Goal: Transaction & Acquisition: Subscribe to service/newsletter

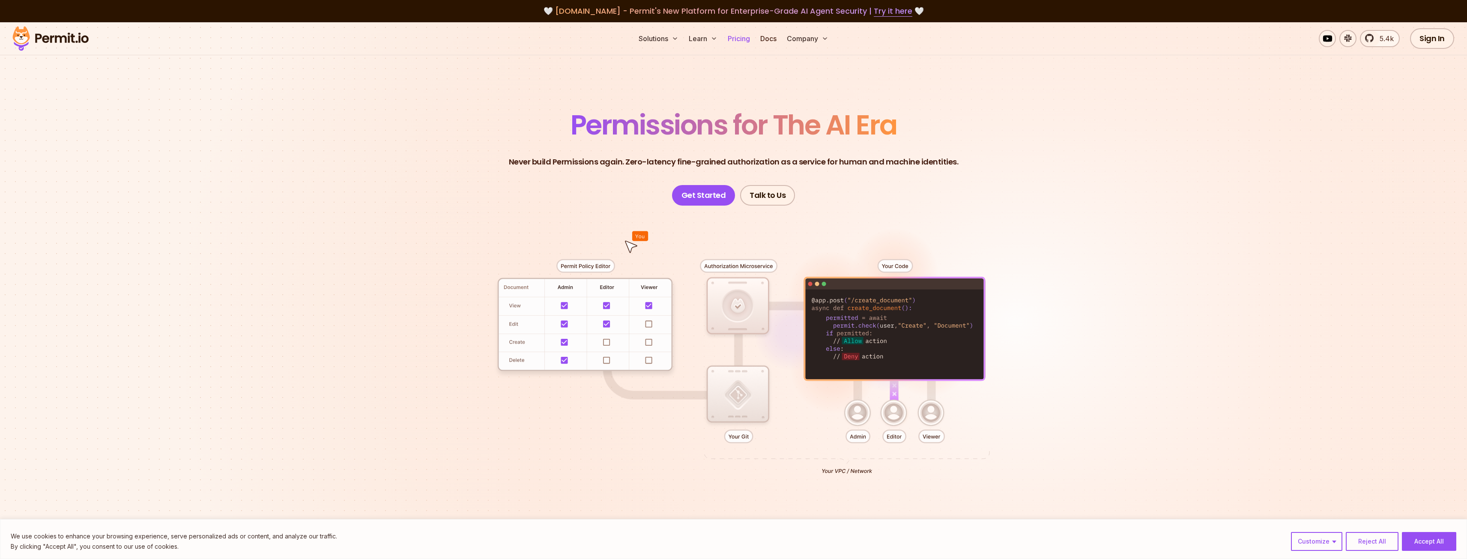
click at [745, 38] on link "Pricing" at bounding box center [738, 38] width 29 height 17
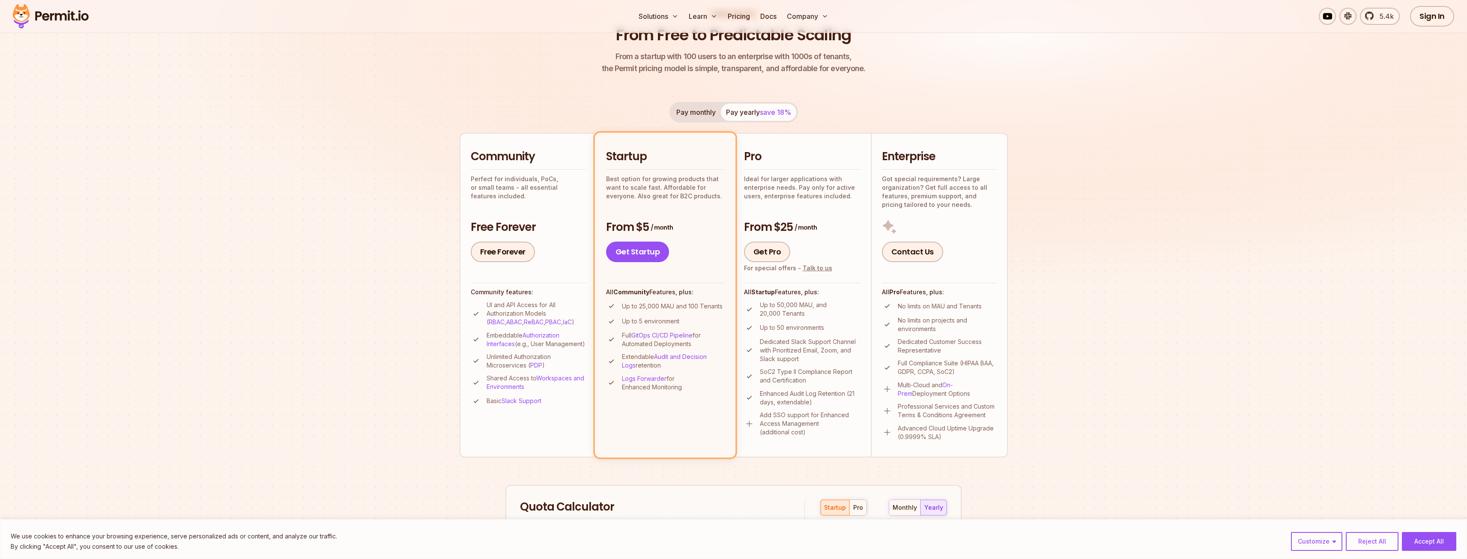
scroll to position [129, 0]
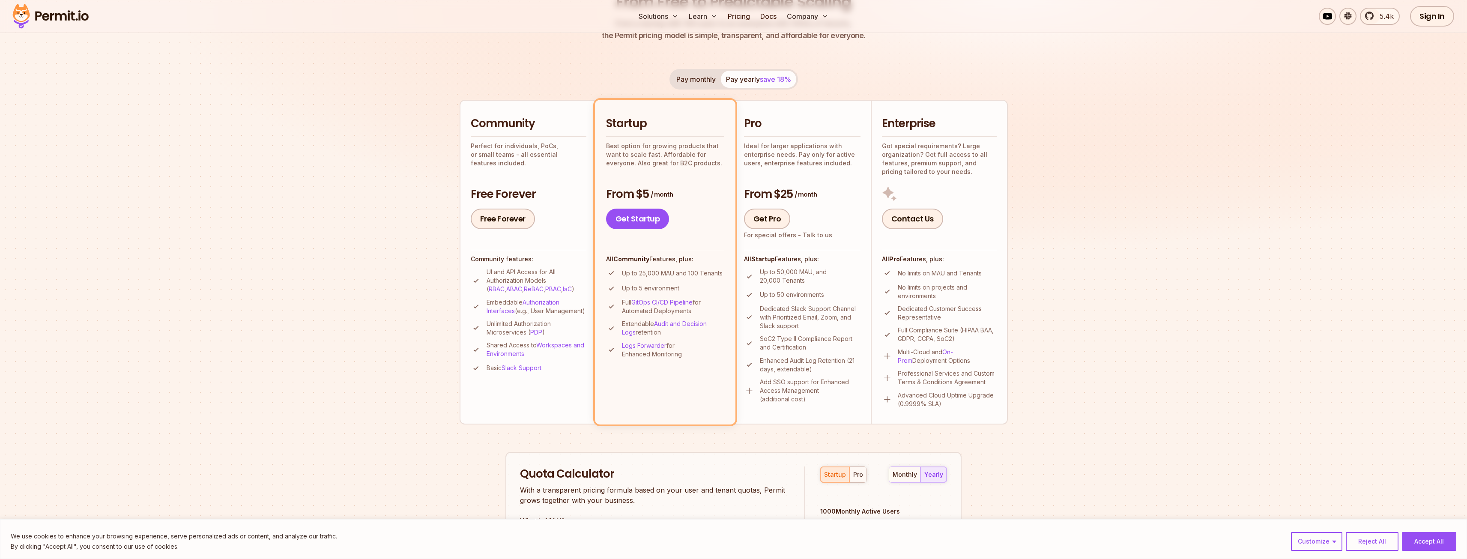
click at [552, 175] on div "Community Perfect for individuals, PoCs, or small teams - all essential feature…" at bounding box center [529, 172] width 116 height 113
click at [518, 139] on div "Community Perfect for individuals, PoCs, or small teams - all essential feature…" at bounding box center [529, 141] width 116 height 51
drag, startPoint x: 503, startPoint y: 144, endPoint x: 574, endPoint y: 168, distance: 74.2
click at [572, 168] on div "Community Perfect for individuals, PoCs, or small teams - all essential feature…" at bounding box center [529, 172] width 116 height 113
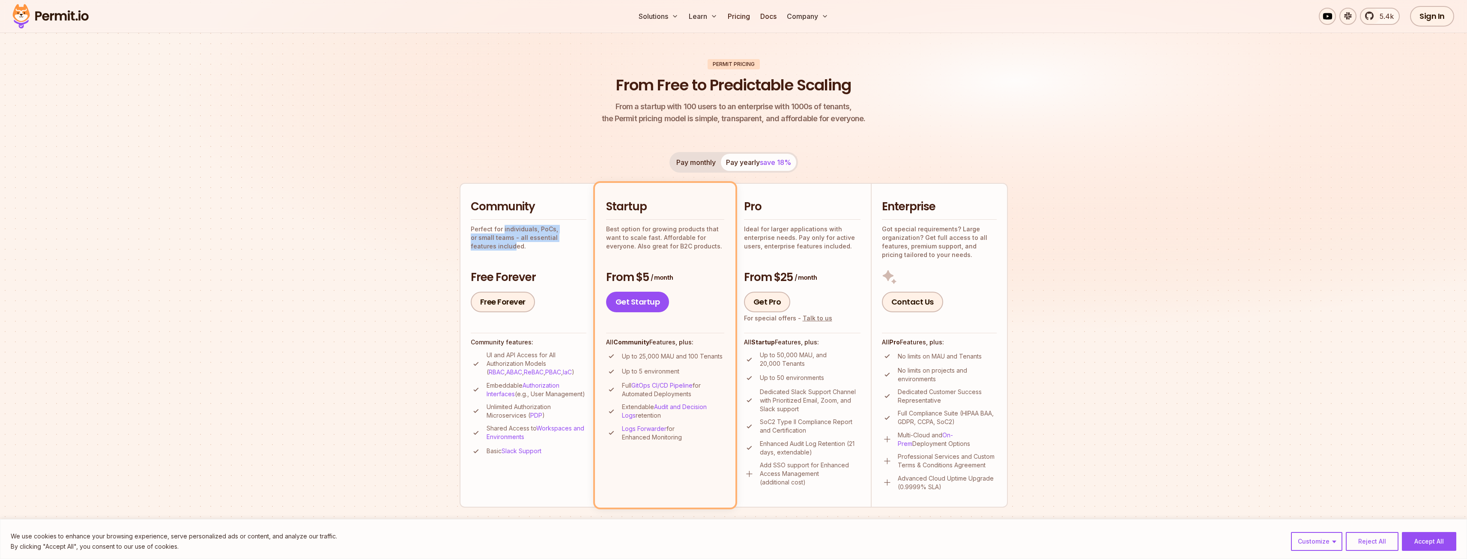
scroll to position [0, 0]
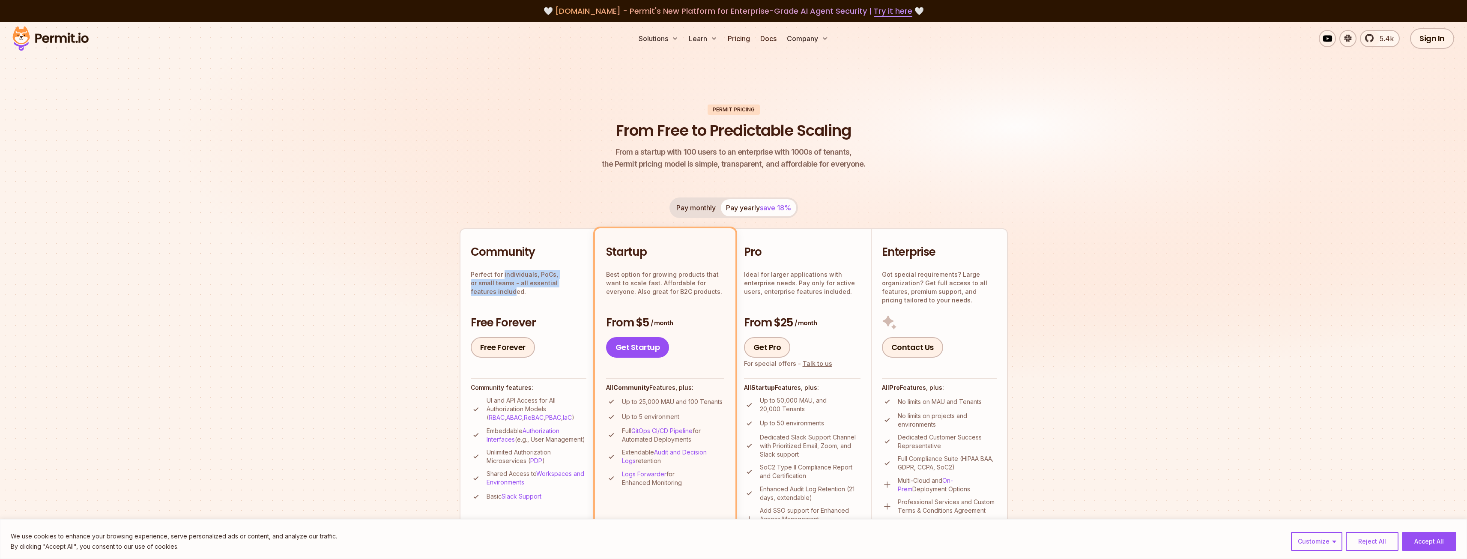
click at [709, 210] on button "Pay monthly" at bounding box center [696, 207] width 50 height 17
click at [95, 37] on div "Solutions Learn Pricing Docs Company 5.4k Sign In Start Now" at bounding box center [733, 38] width 1467 height 33
click at [88, 39] on img at bounding box center [51, 38] width 84 height 29
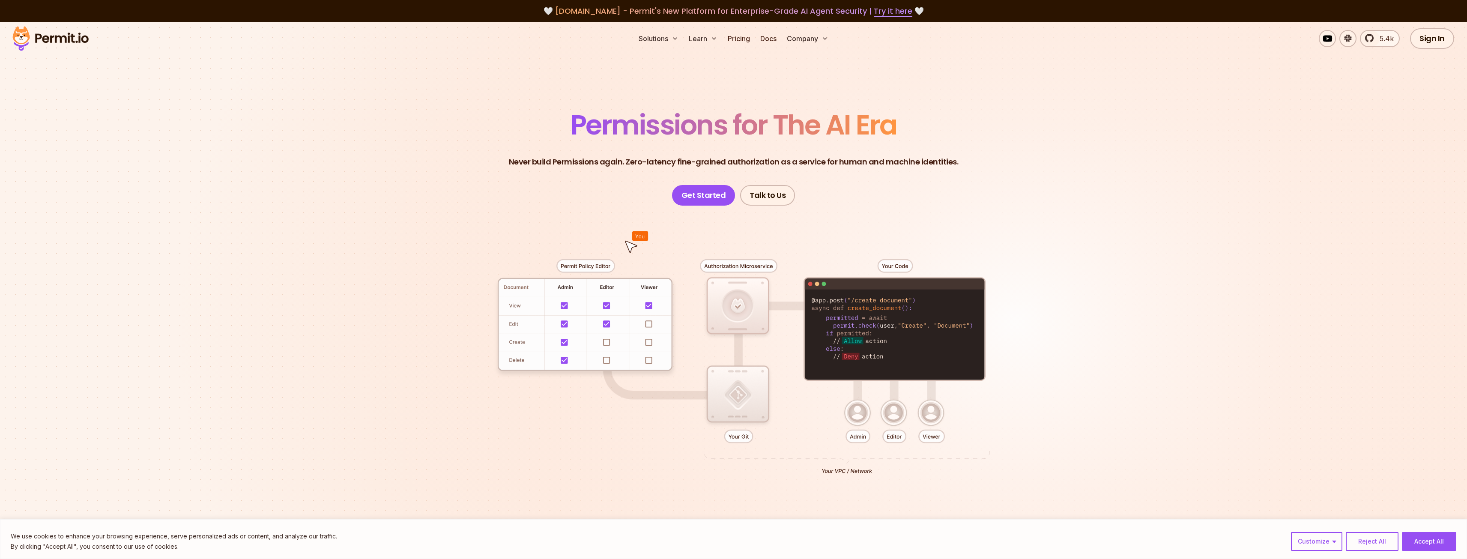
click at [733, 308] on div at bounding box center [734, 363] width 600 height 315
click at [750, 385] on div at bounding box center [734, 363] width 600 height 315
click at [732, 439] on div at bounding box center [734, 363] width 600 height 315
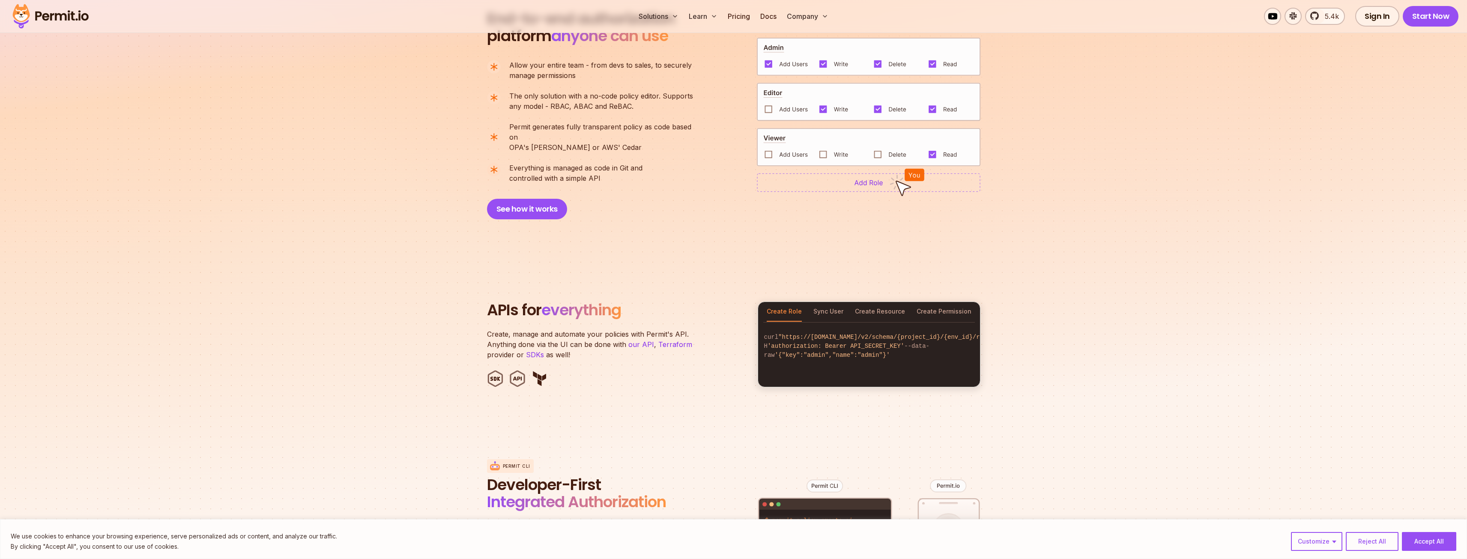
scroll to position [685, 0]
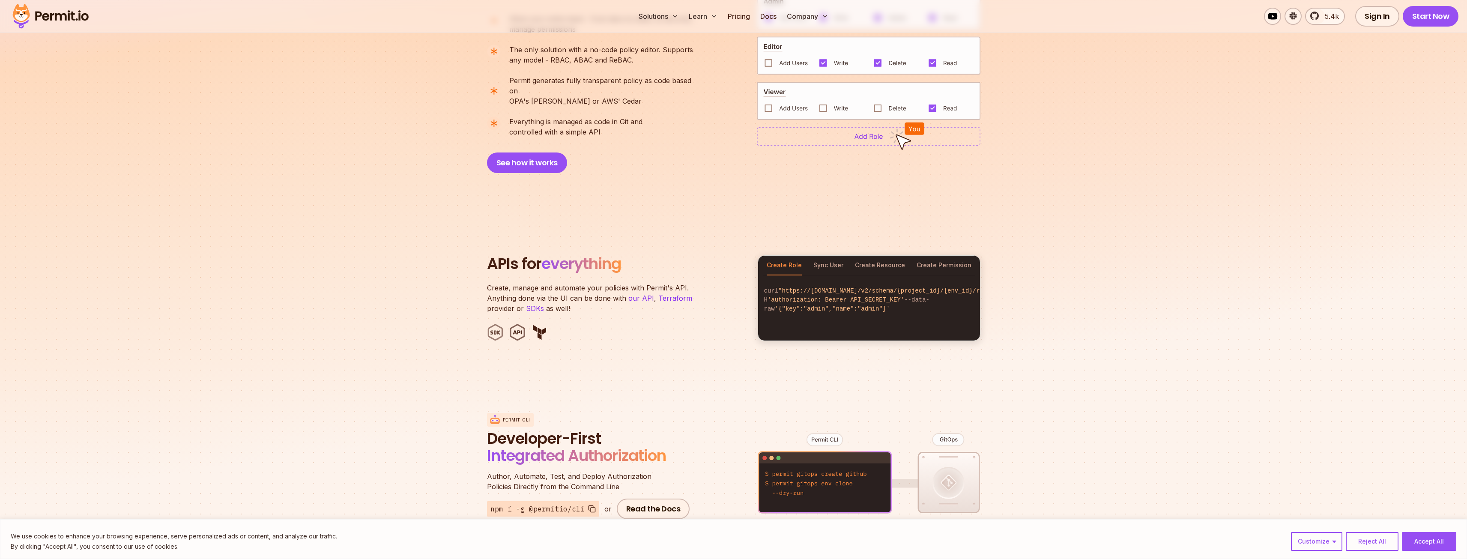
click at [489, 324] on img at bounding box center [495, 332] width 17 height 17
